Goal: Download file/media

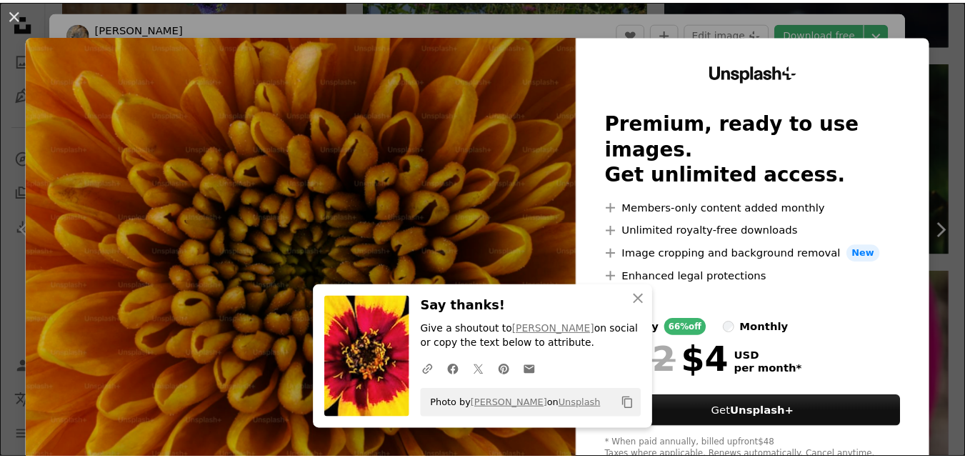
scroll to position [1642, 0]
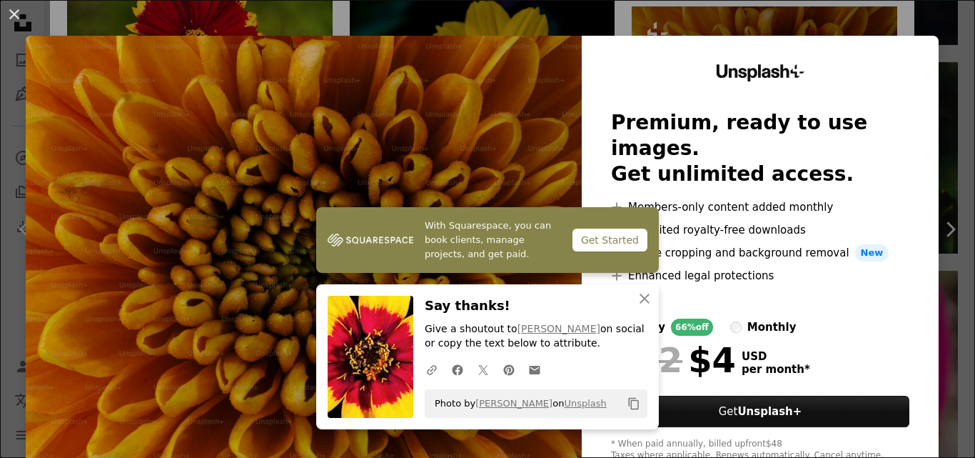
click at [473, 87] on img at bounding box center [304, 263] width 556 height 454
click at [852, 29] on div "An X shape With Squarespace, you can book clients, manage projects, and get pai…" at bounding box center [487, 229] width 975 height 458
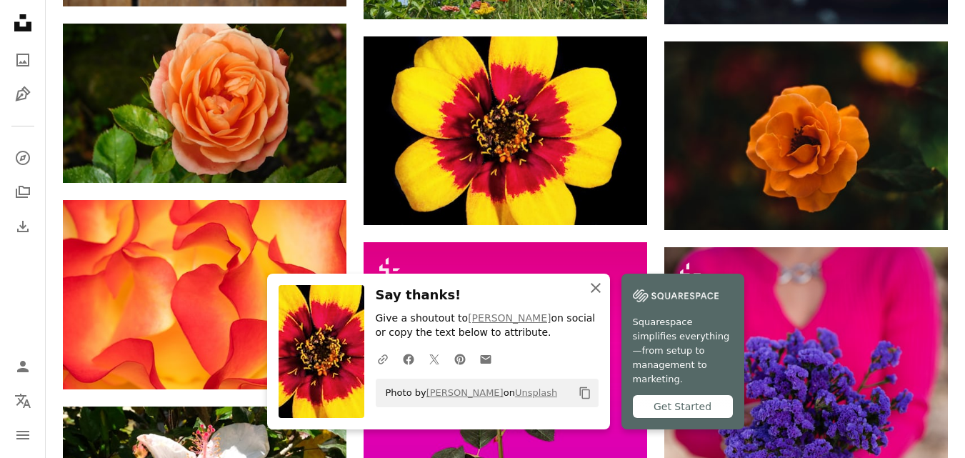
click at [596, 291] on icon "An X shape" at bounding box center [595, 287] width 17 height 17
